Goal: Book appointment/travel/reservation

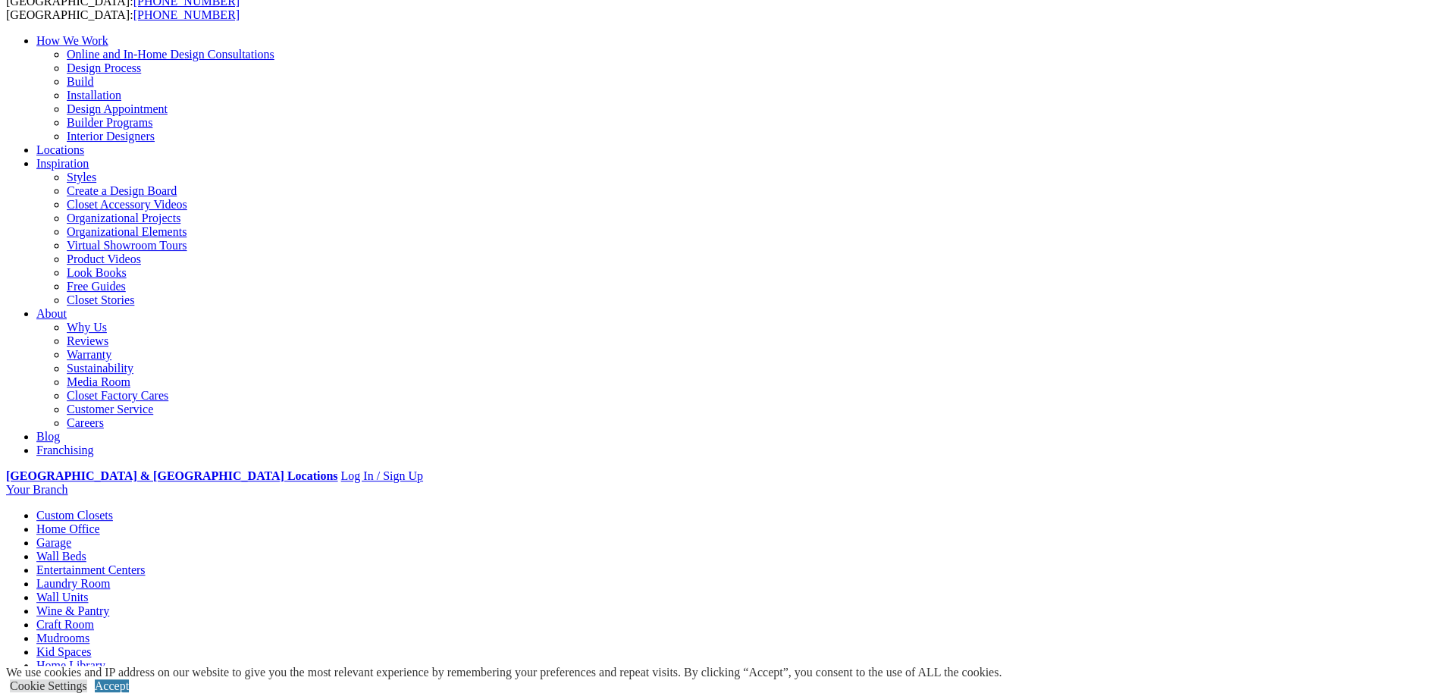
scroll to position [123, 0]
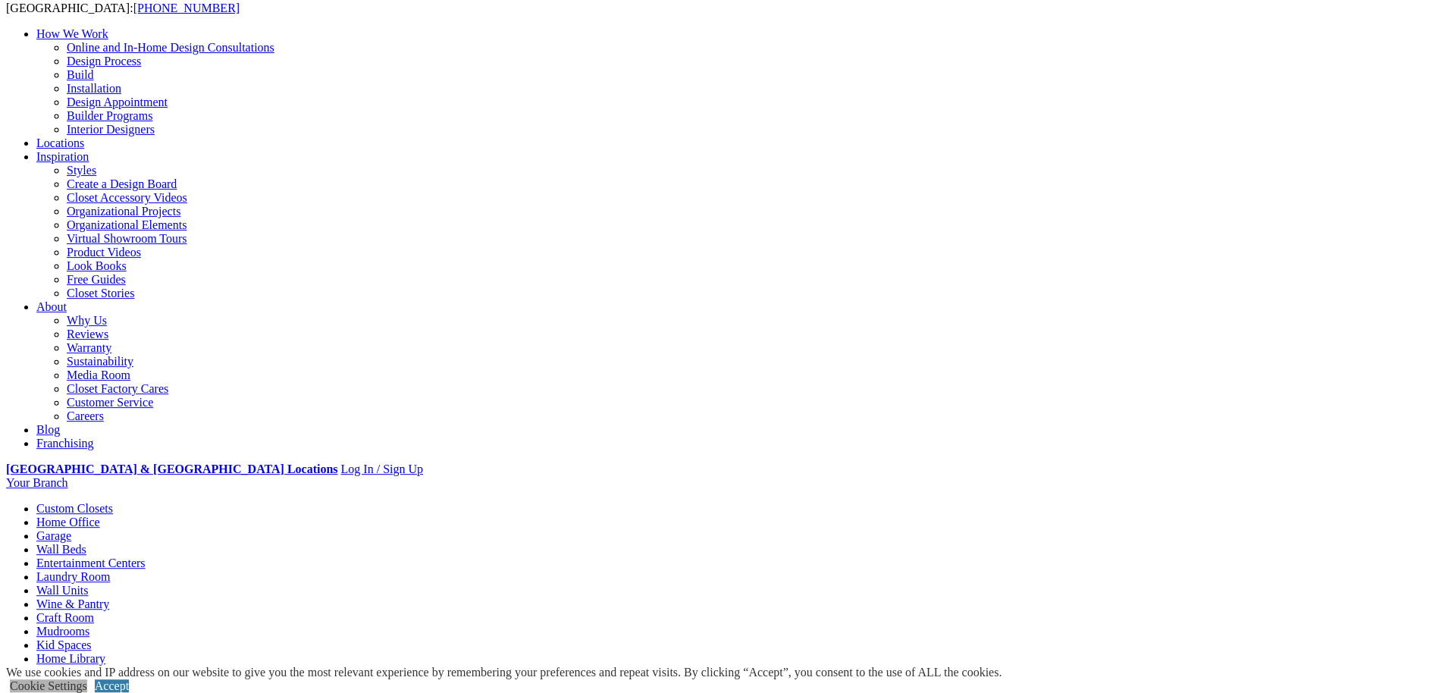
click at [87, 679] on link "Cookie Settings" at bounding box center [48, 685] width 77 height 13
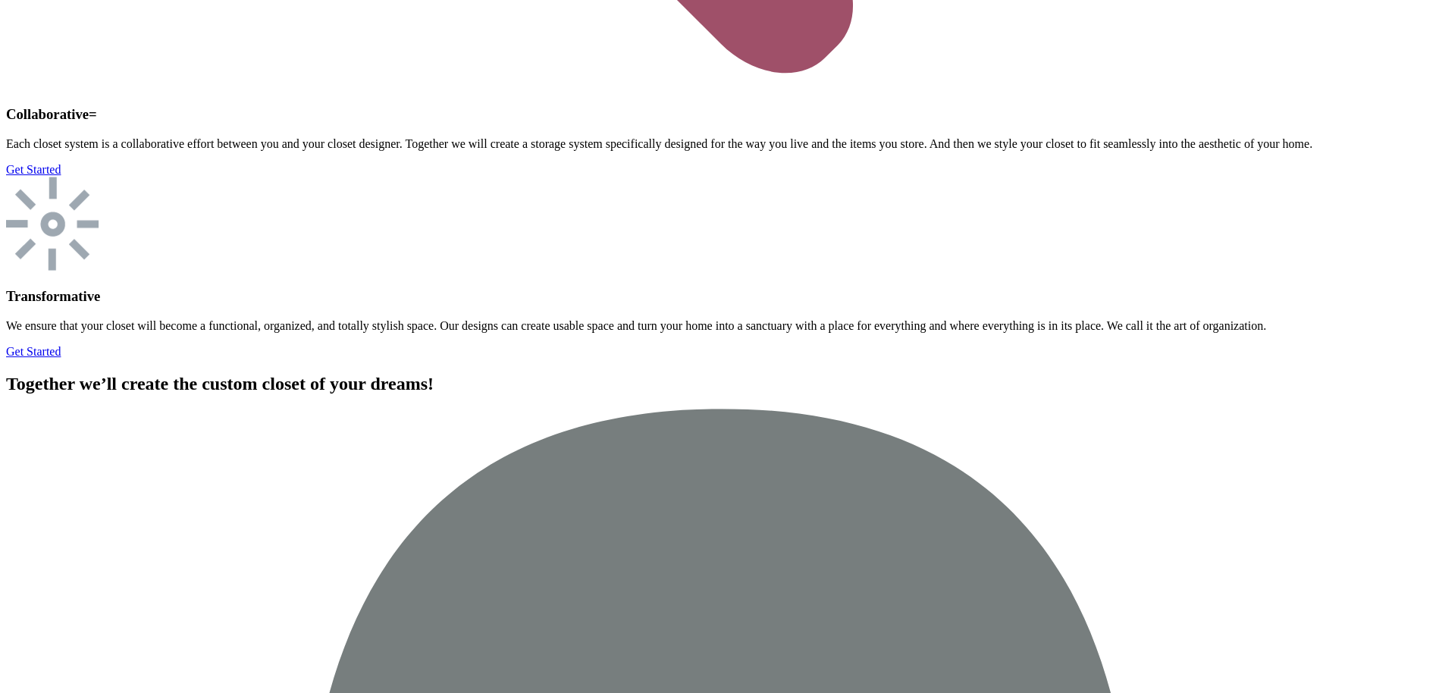
scroll to position [5266, 0]
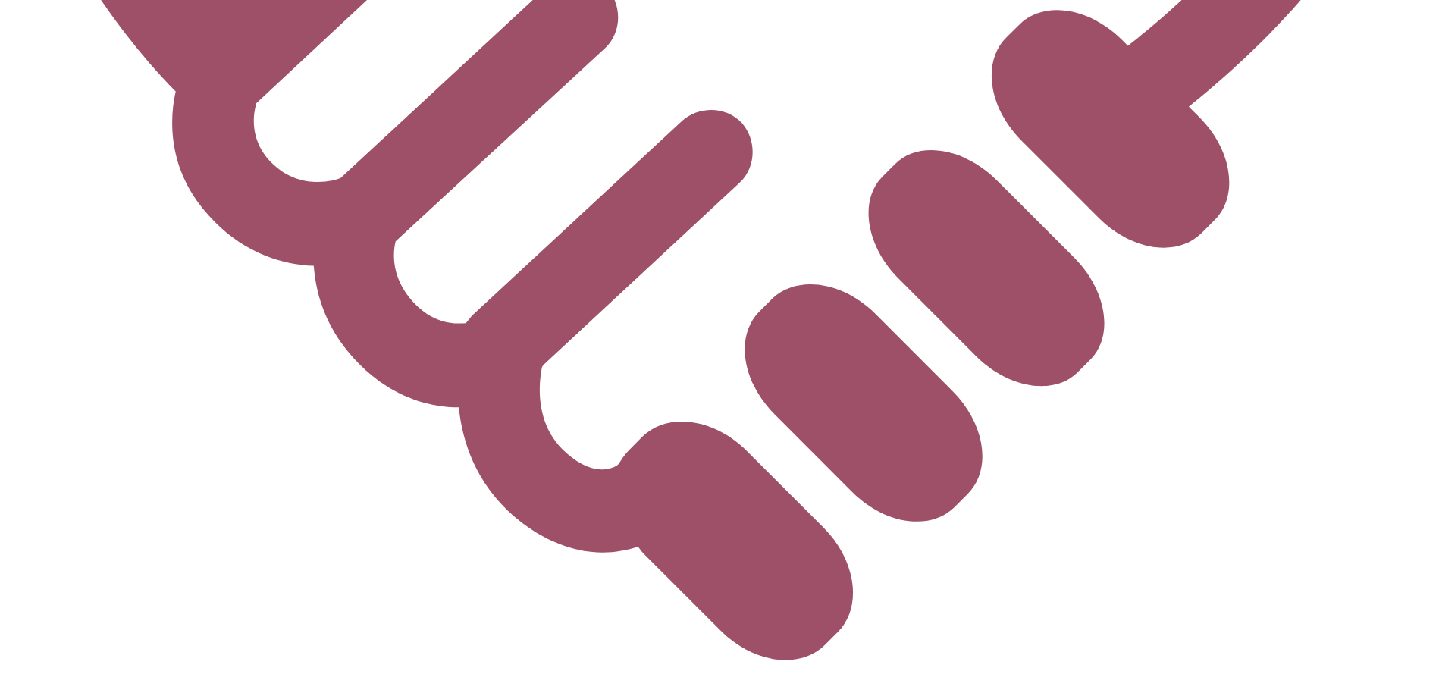
scroll to position [4670, 0]
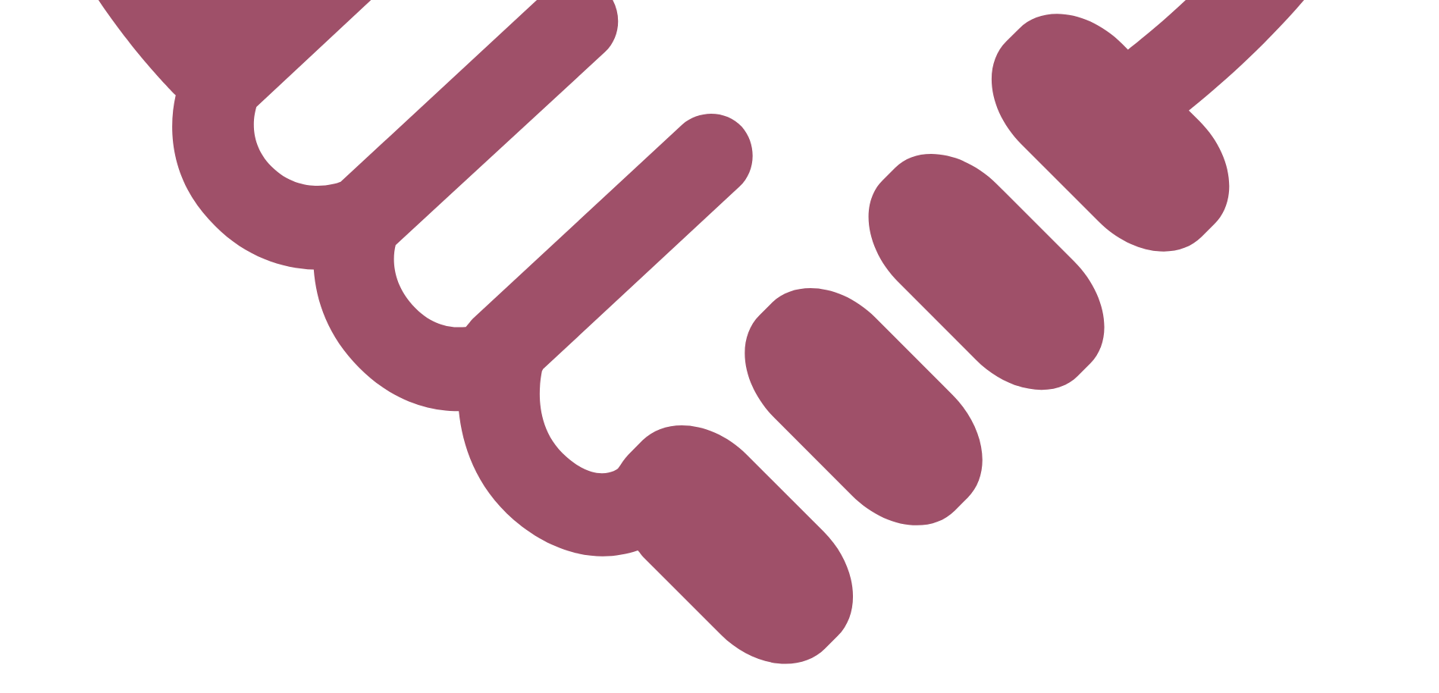
type input "*****"
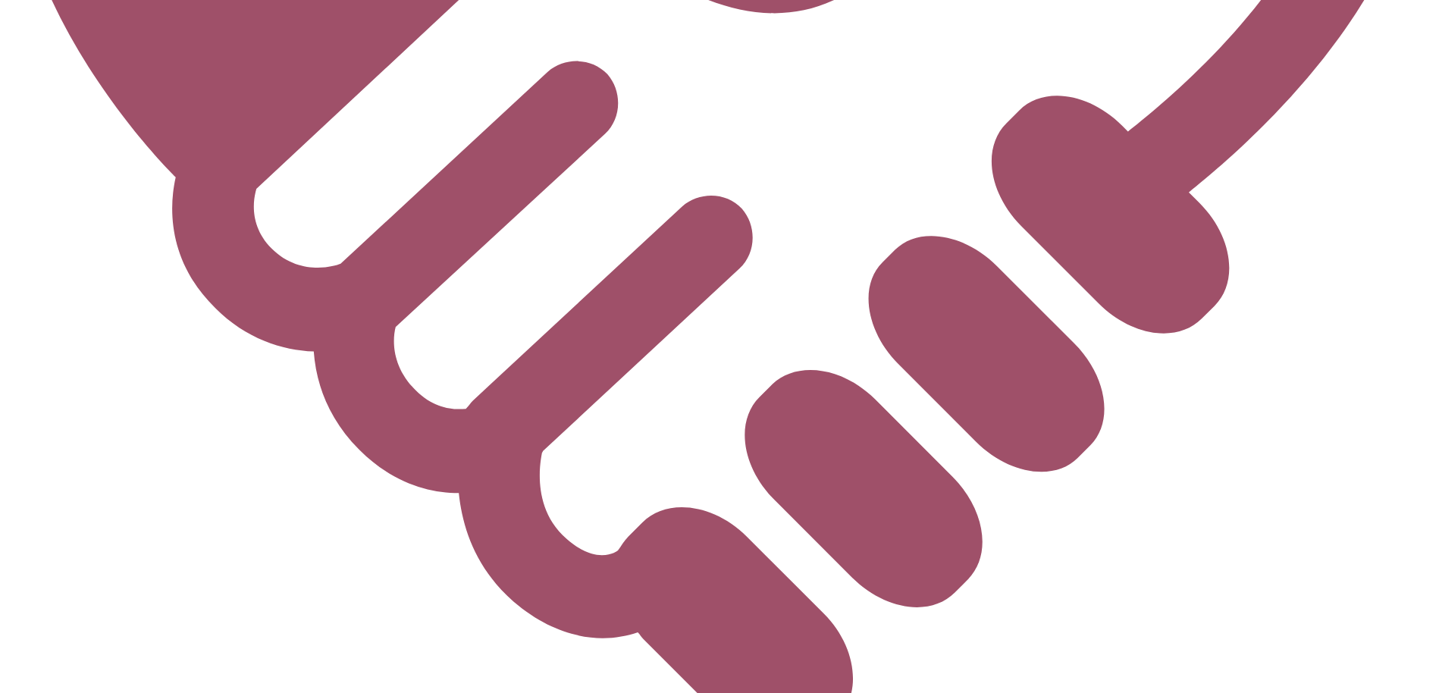
scroll to position [4583, 0]
